Goal: Task Accomplishment & Management: Use online tool/utility

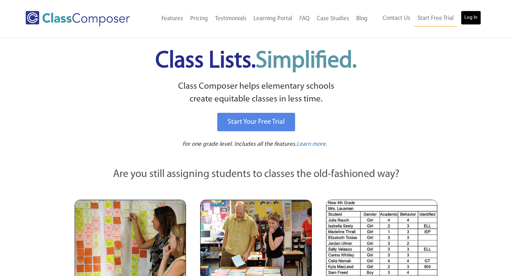
click at [473, 19] on link "Log In" at bounding box center [471, 18] width 20 height 14
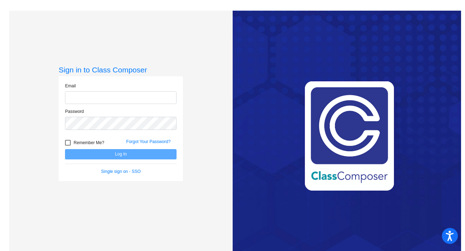
type input "[EMAIL_ADDRESS][DOMAIN_NAME]"
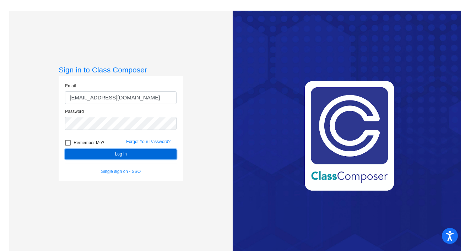
click at [103, 157] on button "Log In" at bounding box center [121, 154] width 112 height 10
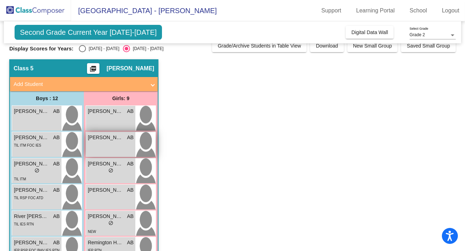
scroll to position [14, 0]
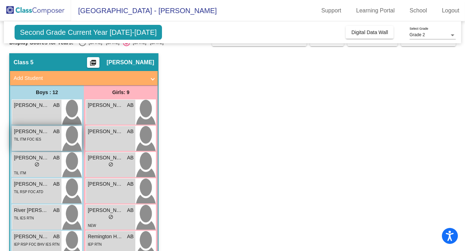
click at [41, 133] on span "[PERSON_NAME]" at bounding box center [32, 131] width 36 height 7
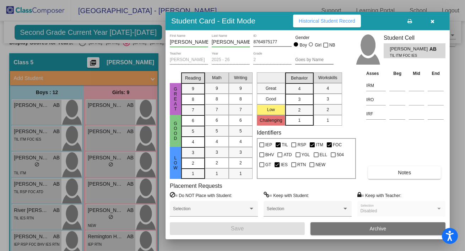
click at [434, 21] on icon "button" at bounding box center [433, 21] width 4 height 5
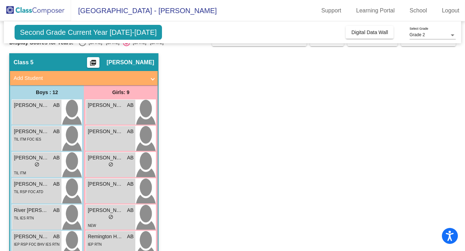
scroll to position [0, 0]
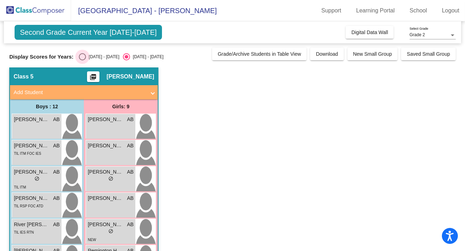
click at [80, 55] on div "Select an option" at bounding box center [82, 56] width 7 height 7
click at [82, 60] on input "2024 - 2025" at bounding box center [82, 60] width 0 height 0
radio input "true"
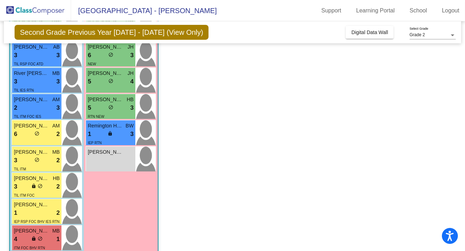
scroll to position [175, 0]
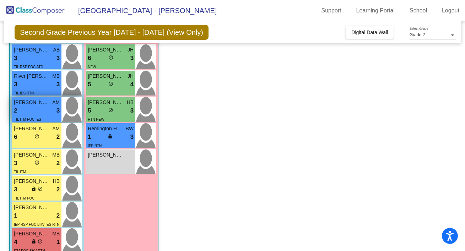
click at [37, 112] on div "2 lock do_not_disturb_alt 3" at bounding box center [37, 110] width 46 height 9
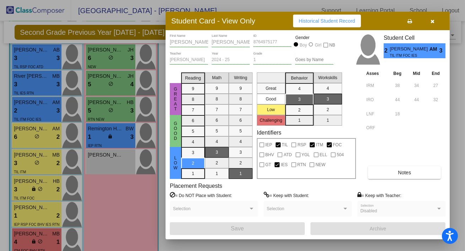
click at [391, 175] on button "Notes" at bounding box center [404, 172] width 73 height 13
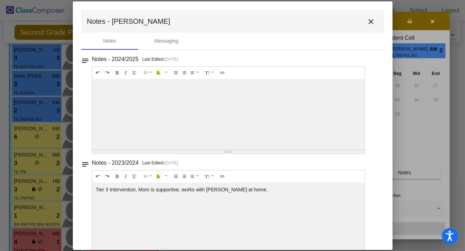
scroll to position [16, 0]
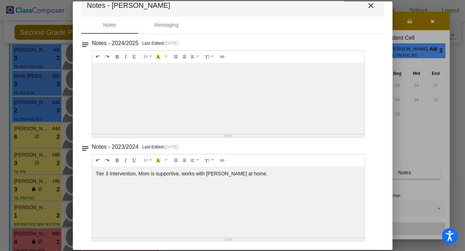
click at [371, 5] on mat-icon "close" at bounding box center [371, 5] width 9 height 9
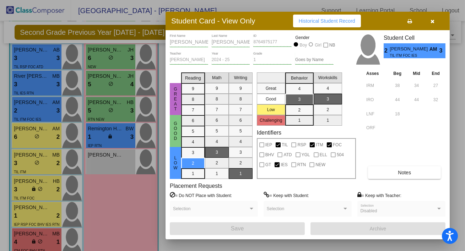
click at [431, 22] on icon "button" at bounding box center [433, 21] width 4 height 5
